Goal: Transaction & Acquisition: Obtain resource

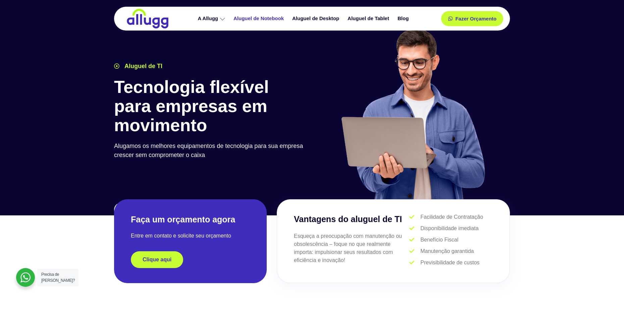
click at [257, 17] on link "Aluguel de Notebook" at bounding box center [259, 19] width 59 height 12
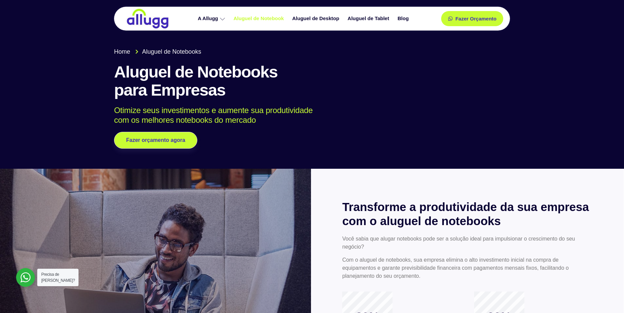
drag, startPoint x: 561, startPoint y: 207, endPoint x: 545, endPoint y: -29, distance: 236.8
click at [316, 16] on link "Aluguel de Desktop" at bounding box center [316, 19] width 55 height 12
